Goal: Task Accomplishment & Management: Use online tool/utility

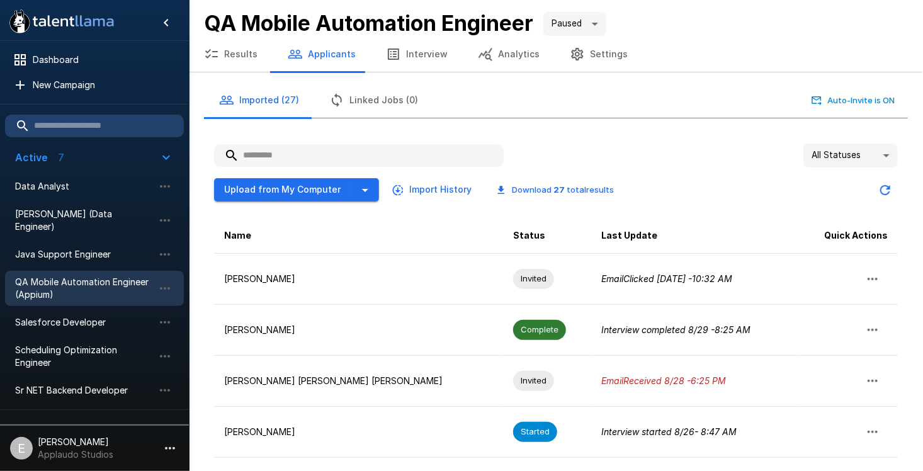
click at [74, 282] on span "QA Mobile Automation Engineer (Appium)" at bounding box center [84, 288] width 139 height 25
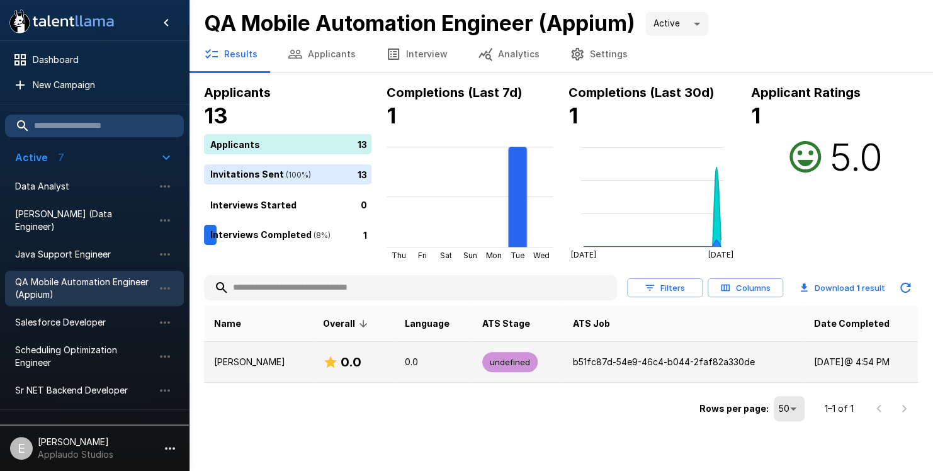
click at [388, 358] on td "0.0" at bounding box center [354, 362] width 82 height 41
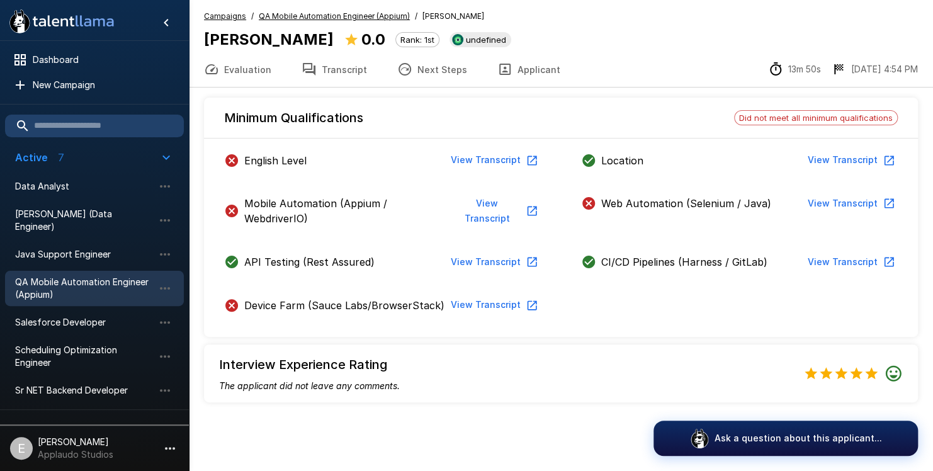
click at [470, 164] on button "View Transcript" at bounding box center [493, 160] width 95 height 23
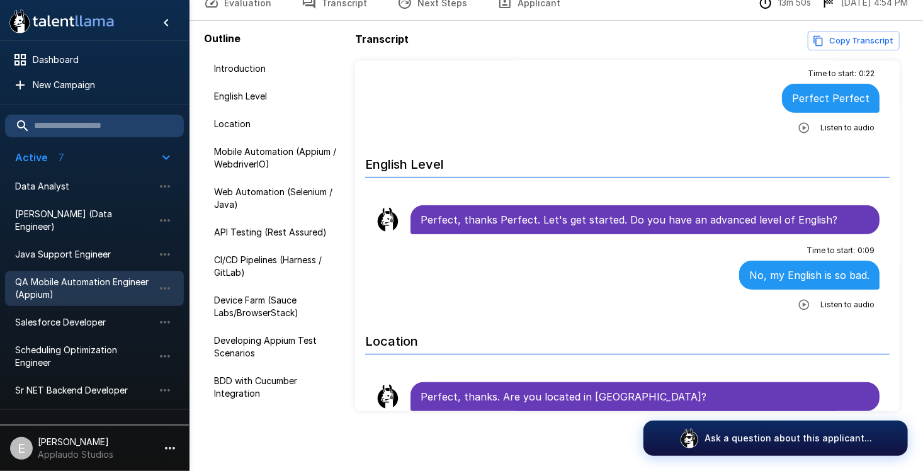
scroll to position [190, 0]
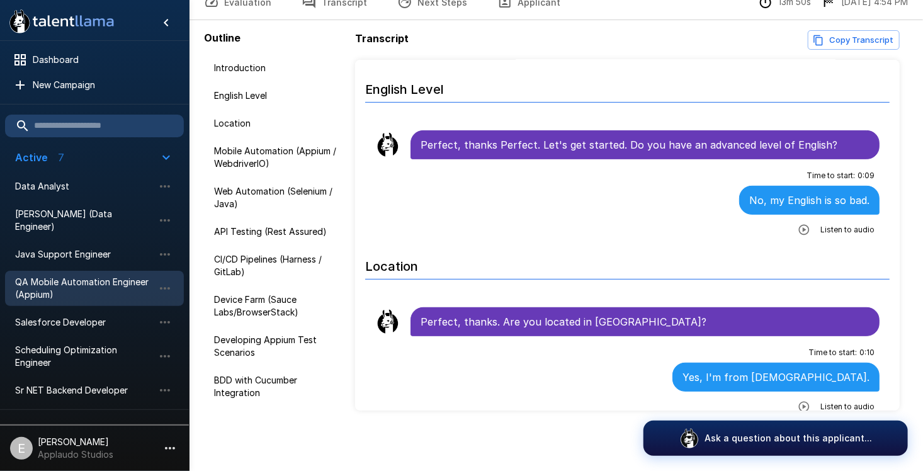
click at [799, 233] on icon "button" at bounding box center [804, 230] width 13 height 13
